Goal: Navigation & Orientation: Find specific page/section

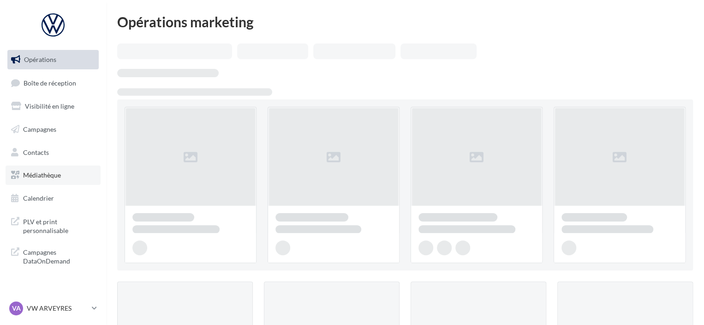
click at [60, 176] on span "Médiathèque" at bounding box center [42, 175] width 38 height 8
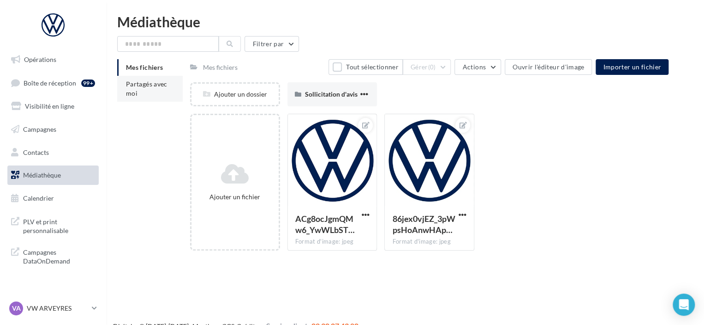
click at [155, 87] on span "Partagés avec moi" at bounding box center [147, 88] width 42 height 17
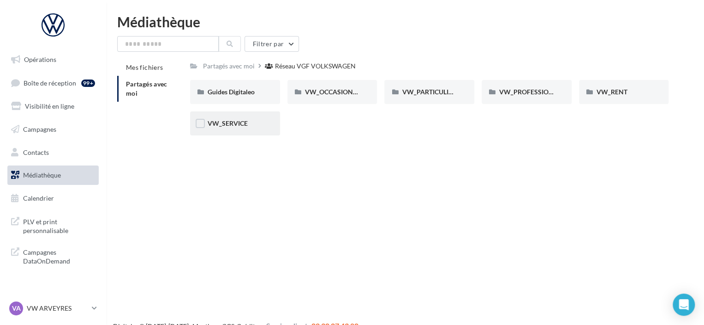
click at [249, 121] on div "VW_SERVICE" at bounding box center [235, 123] width 55 height 9
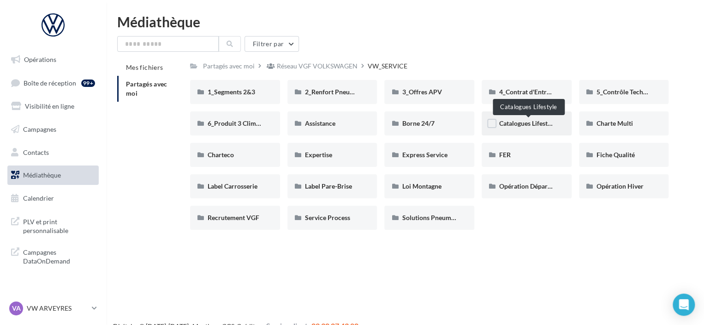
click at [510, 126] on span "Catalogues Lifestyle" at bounding box center [527, 123] width 57 height 8
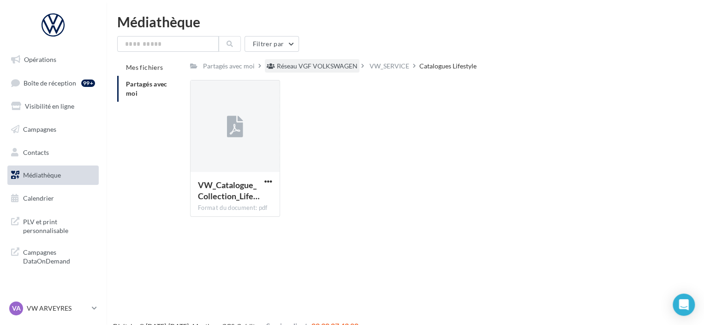
click at [307, 66] on div "Réseau VGF VOLKSWAGEN" at bounding box center [317, 65] width 81 height 9
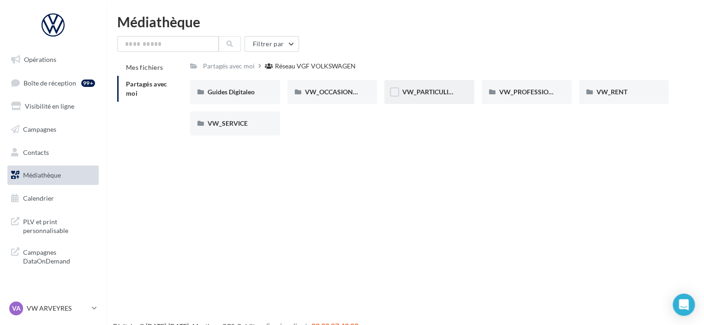
click at [455, 97] on div "VW_PARTICULIERS" at bounding box center [430, 92] width 90 height 24
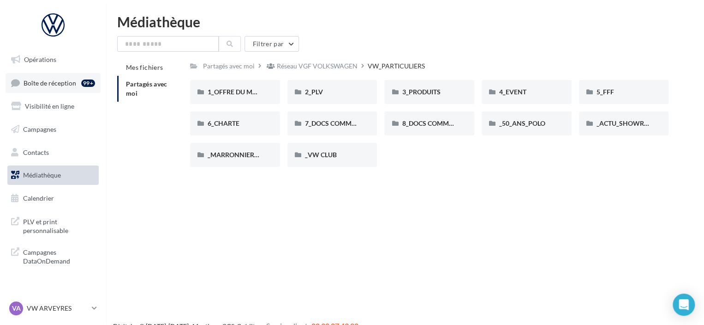
click at [65, 83] on span "Boîte de réception" at bounding box center [50, 82] width 53 height 8
